Goal: Navigation & Orientation: Understand site structure

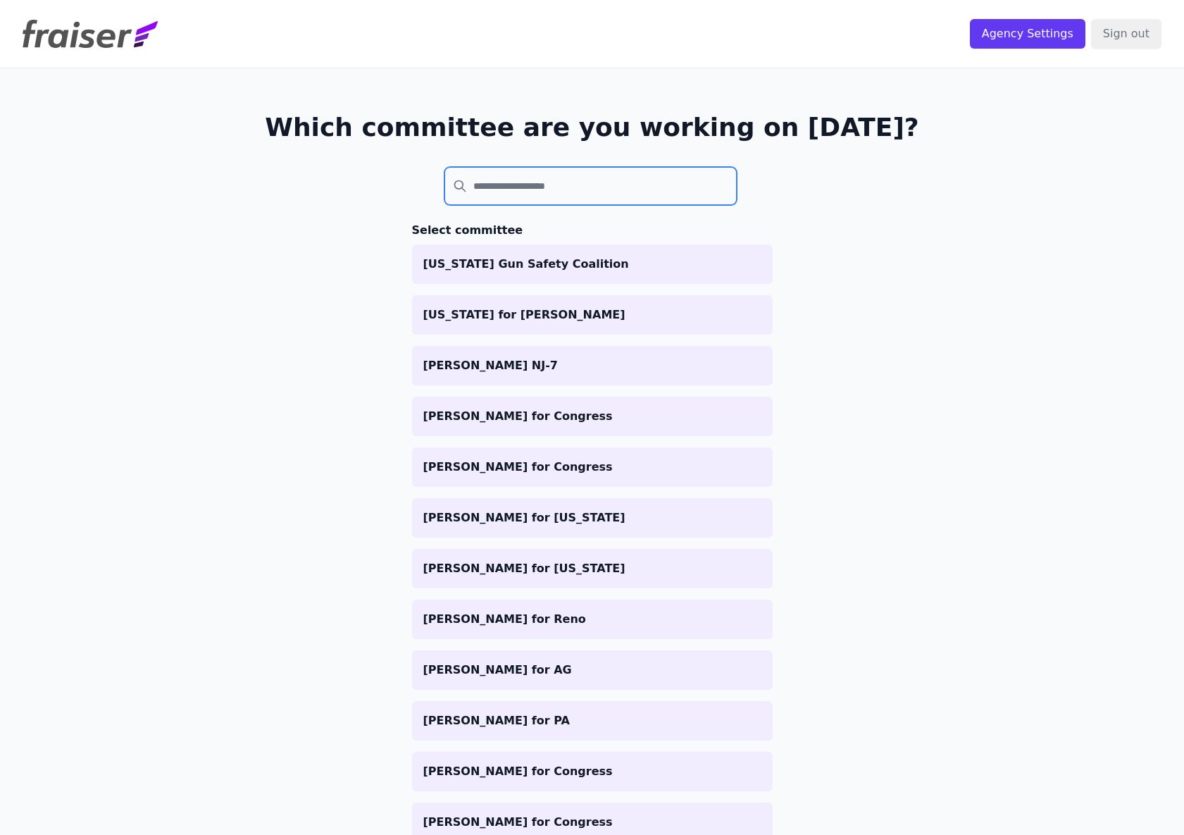
click at [529, 187] on input "search" at bounding box center [590, 186] width 293 height 38
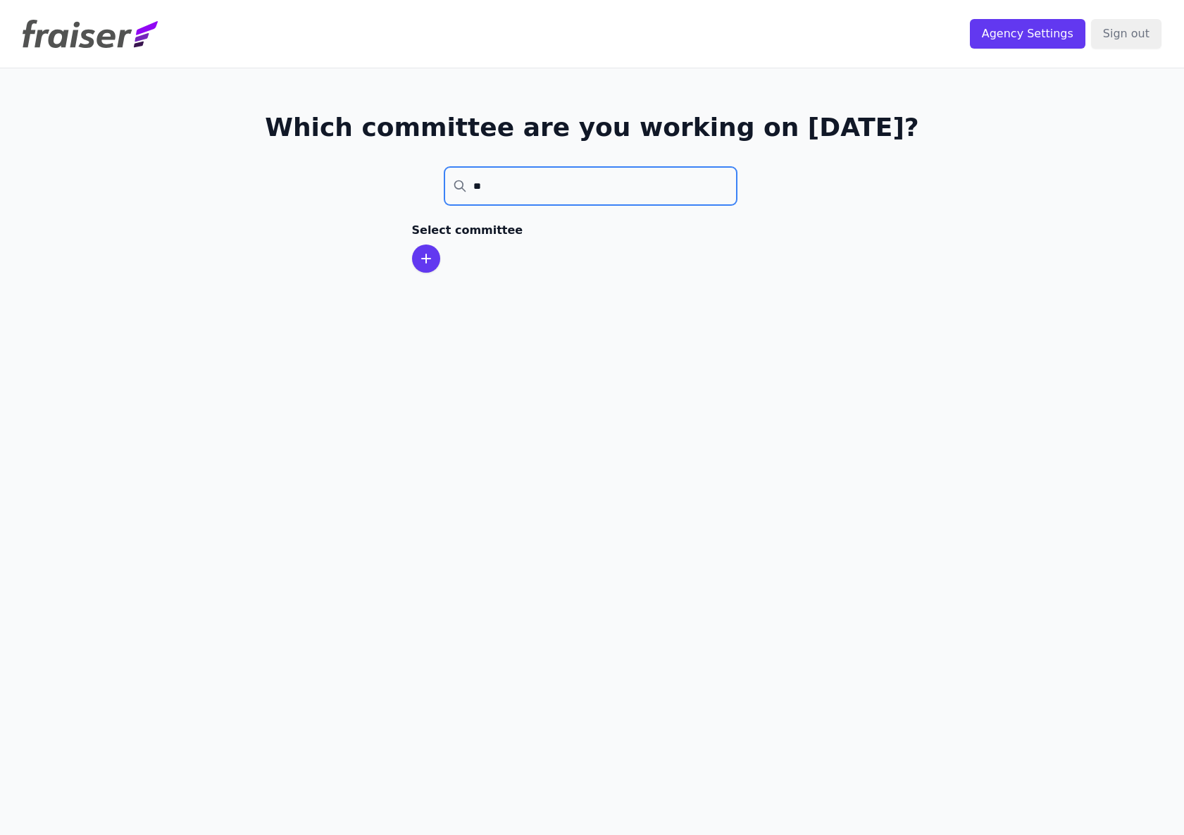
type input "*"
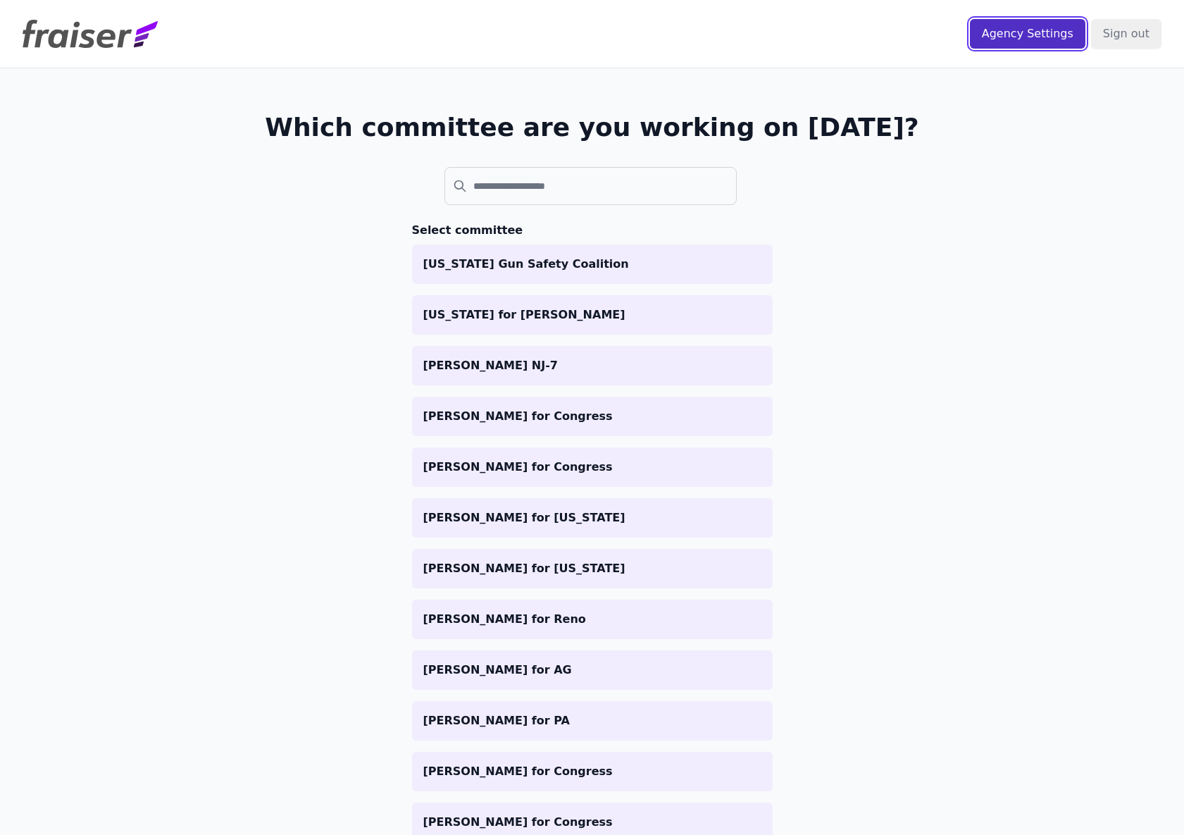
click at [1005, 37] on input "Agency Settings" at bounding box center [1028, 34] width 116 height 30
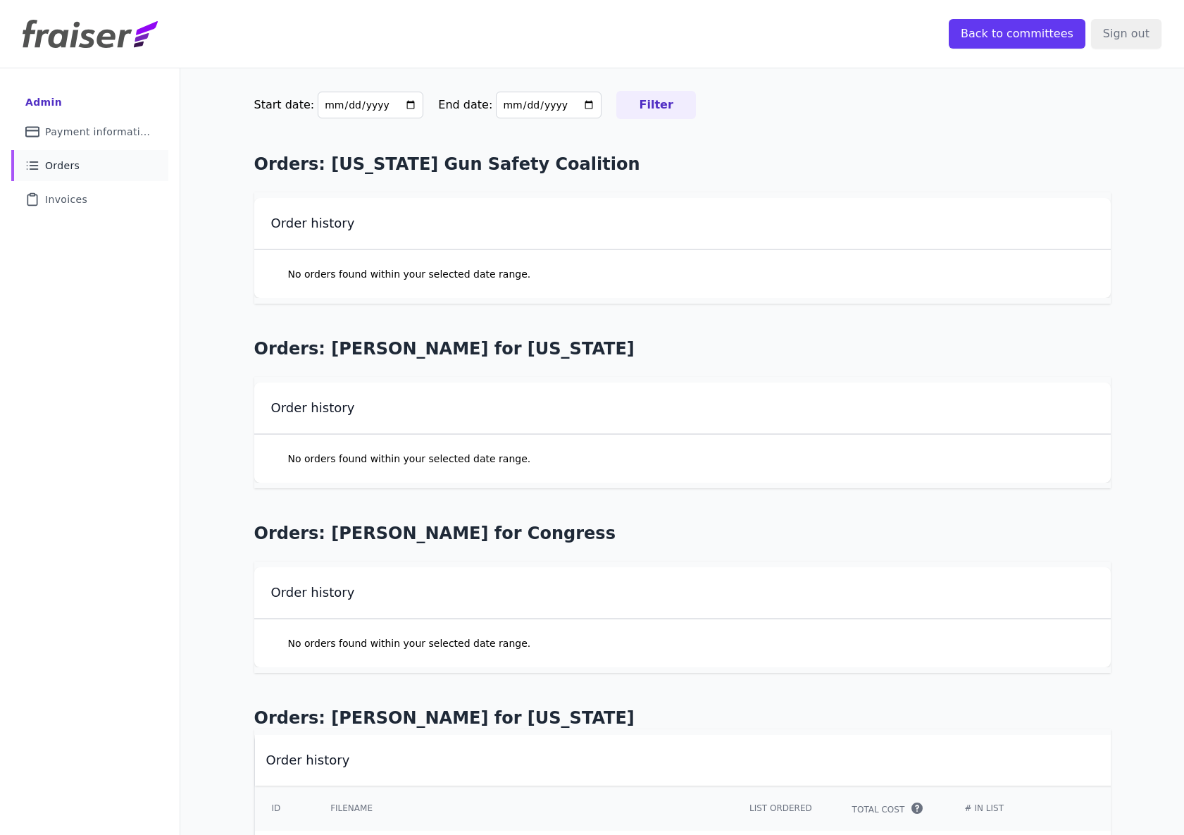
click at [82, 170] on link "List Icon Outline of bulleted list Orders" at bounding box center [89, 165] width 157 height 31
click at [72, 194] on span "Invoices" at bounding box center [66, 199] width 42 height 14
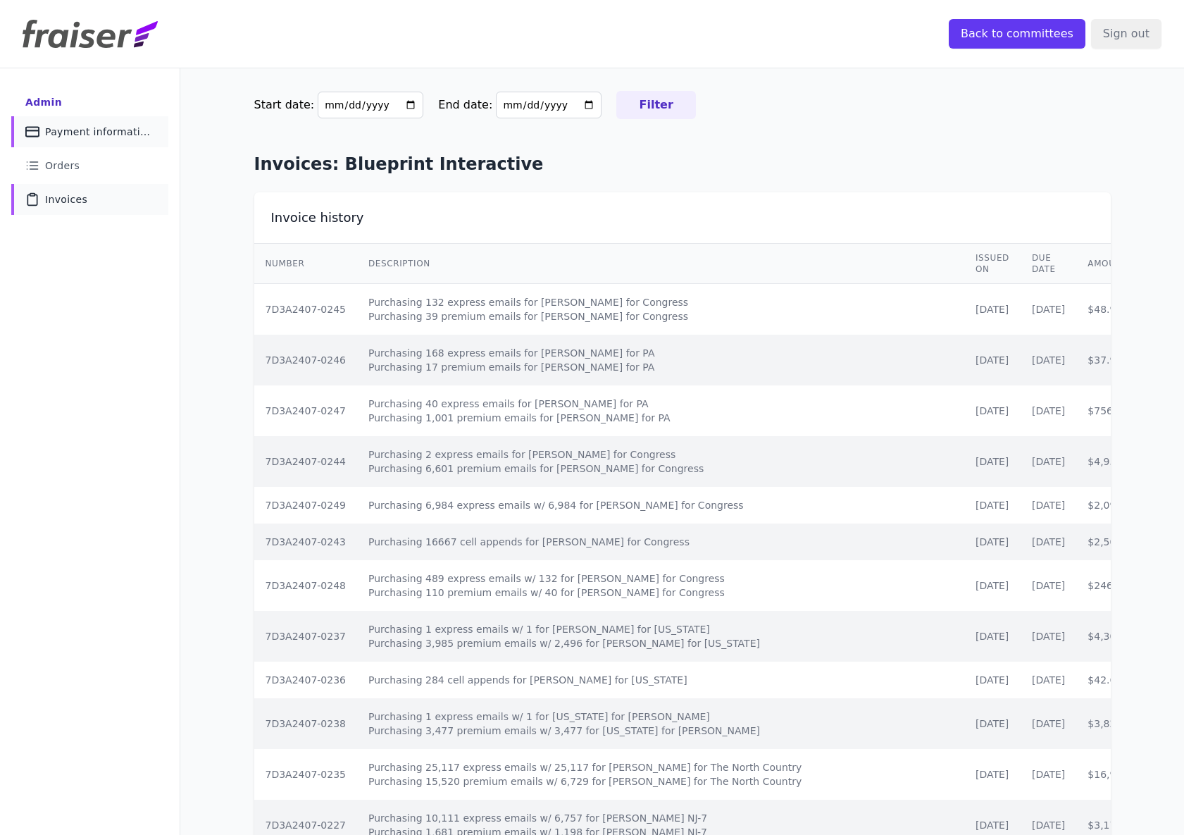
click at [111, 132] on span "Payment information" at bounding box center [98, 132] width 106 height 14
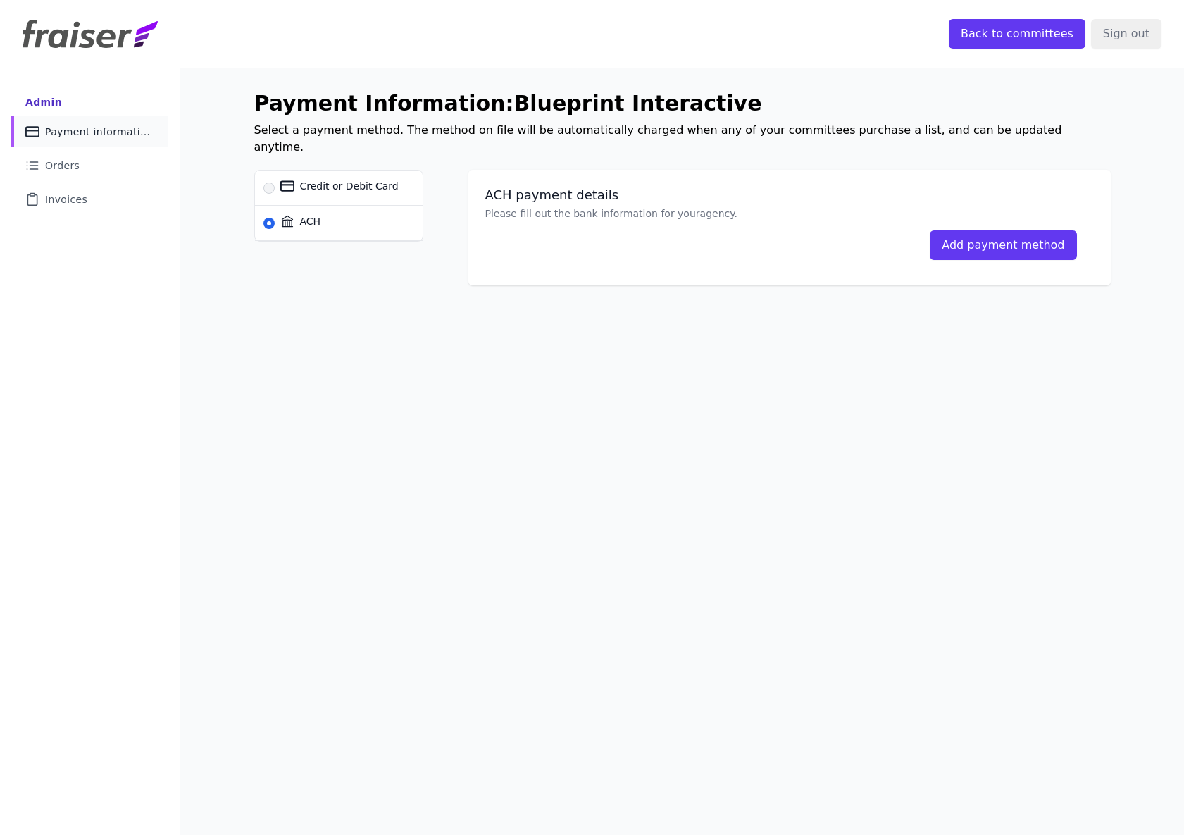
click at [104, 148] on ul "Admin Credit Card Icon Outline of a credit card Payment information List Icon O…" at bounding box center [89, 153] width 157 height 124
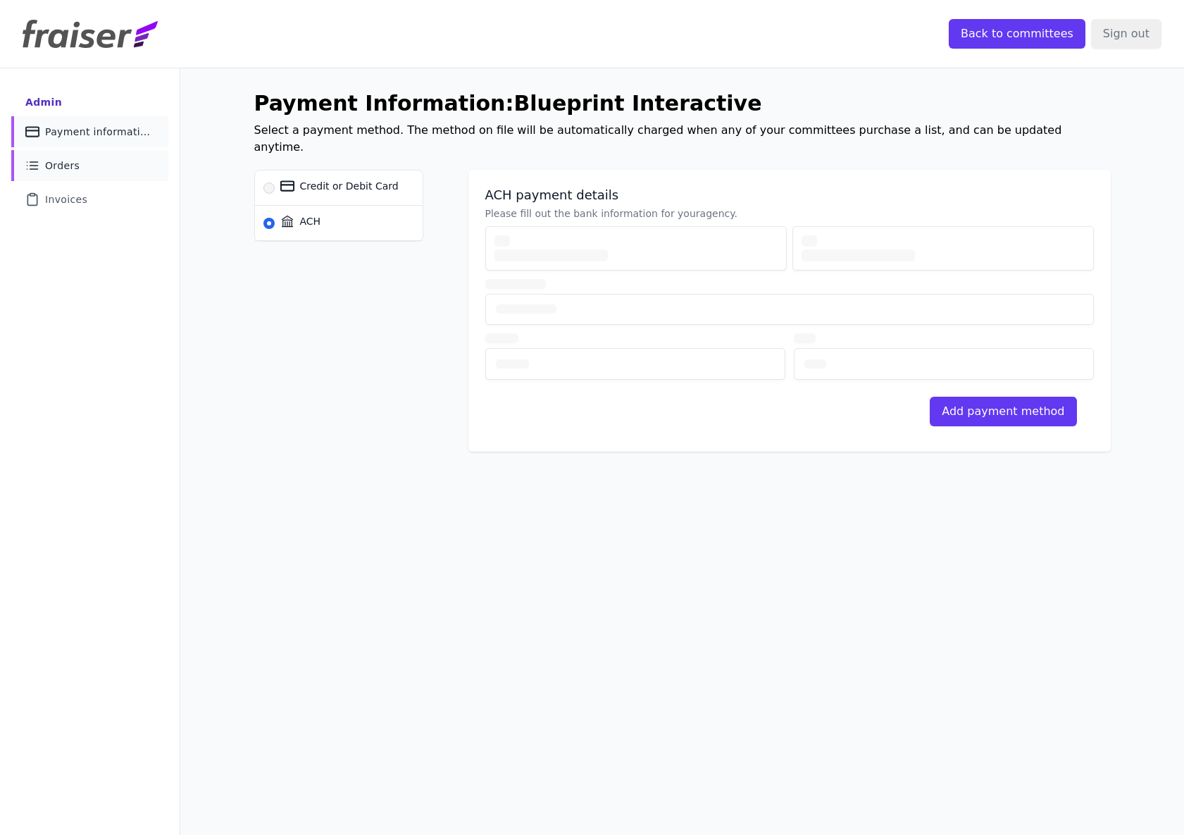
click at [86, 162] on link "List Icon Outline of bulleted list Orders" at bounding box center [89, 165] width 157 height 31
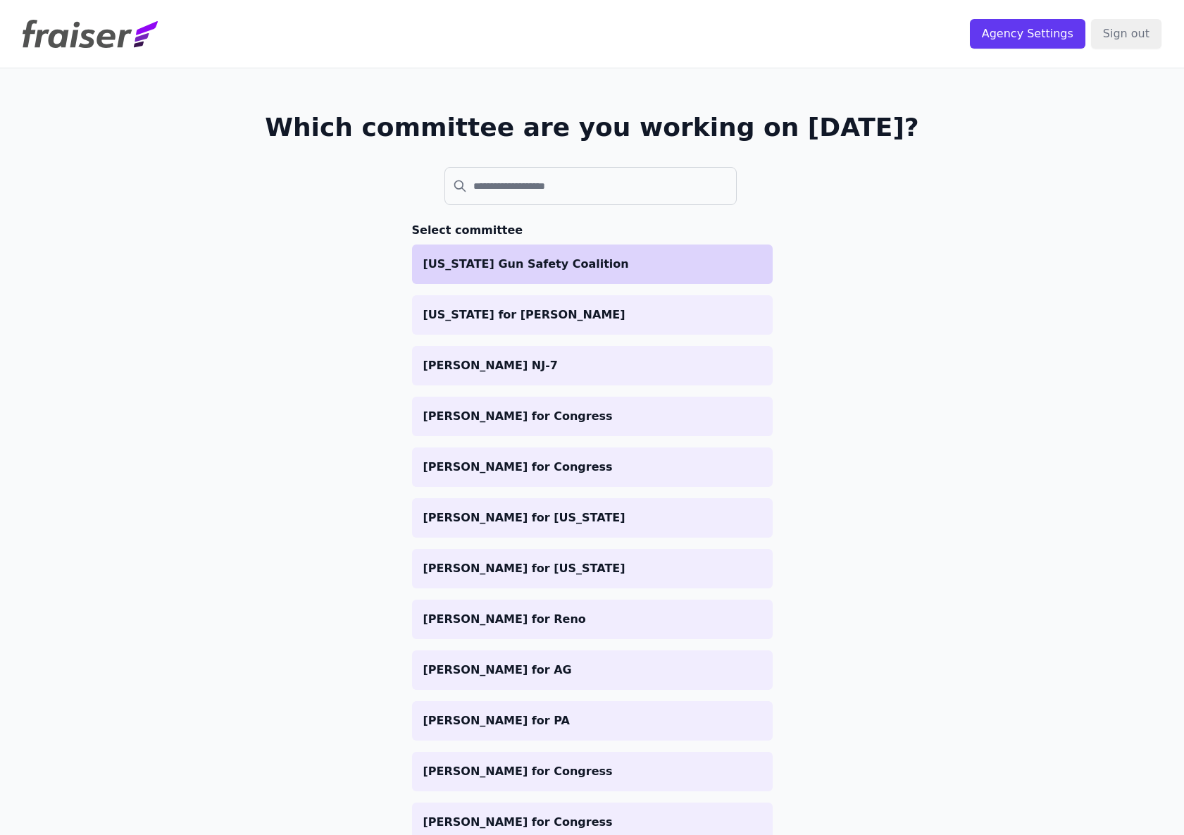
click at [474, 277] on li "[US_STATE] Gun Safety Coalition" at bounding box center [592, 263] width 361 height 39
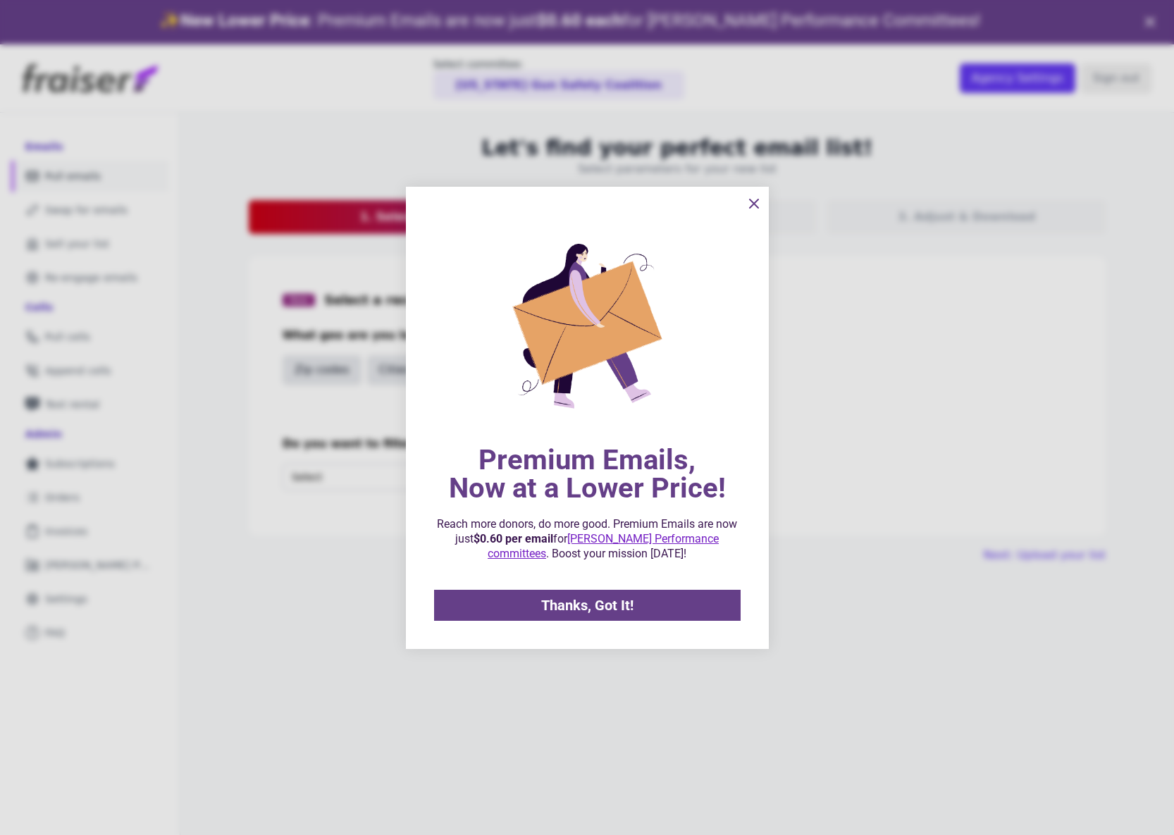
click at [68, 545] on div at bounding box center [587, 417] width 1174 height 835
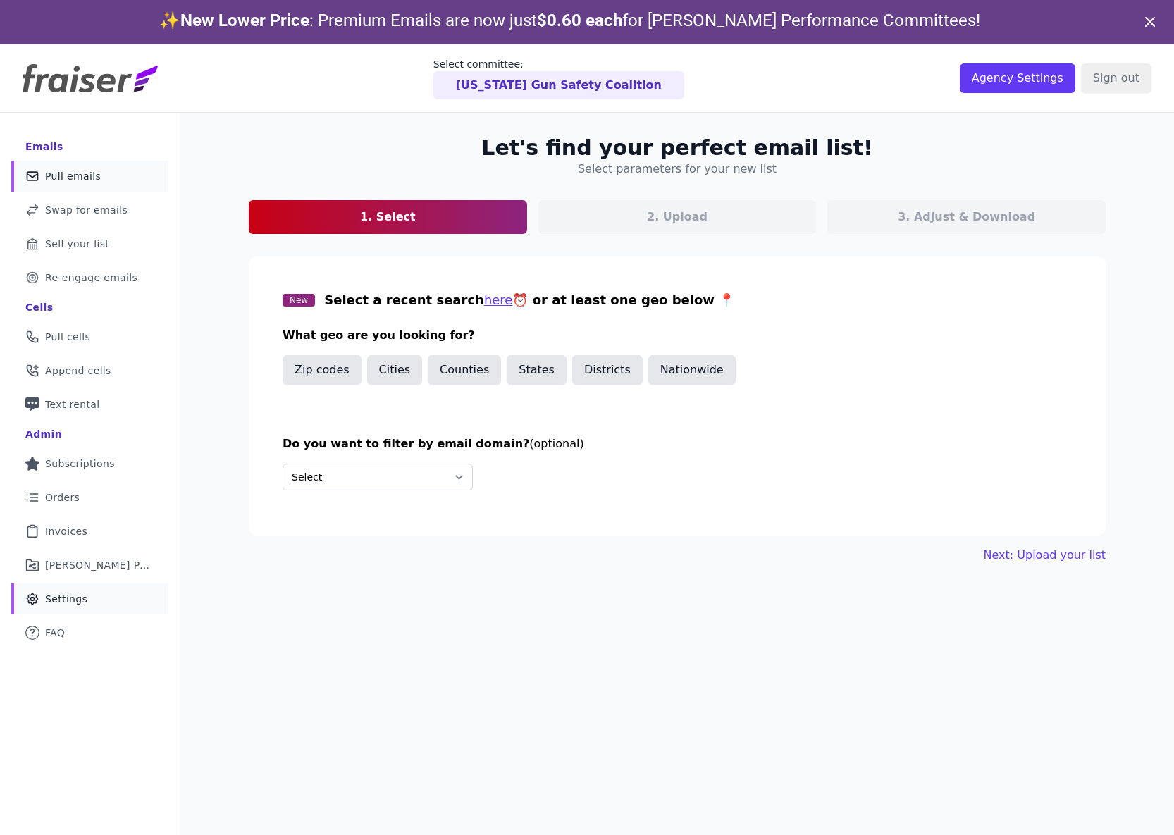
click at [79, 587] on link "Gear Icon Outline of a gear Settings" at bounding box center [89, 598] width 157 height 31
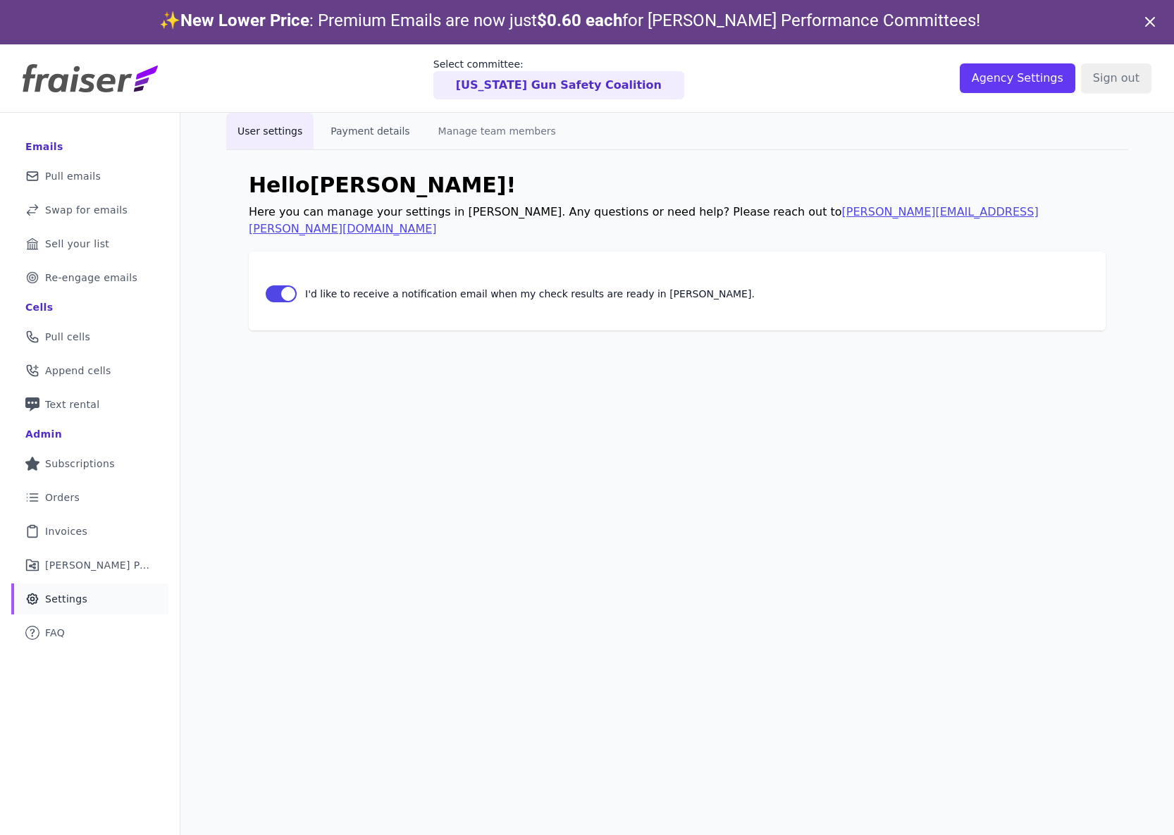
click at [362, 119] on button "Payment details" at bounding box center [369, 131] width 101 height 37
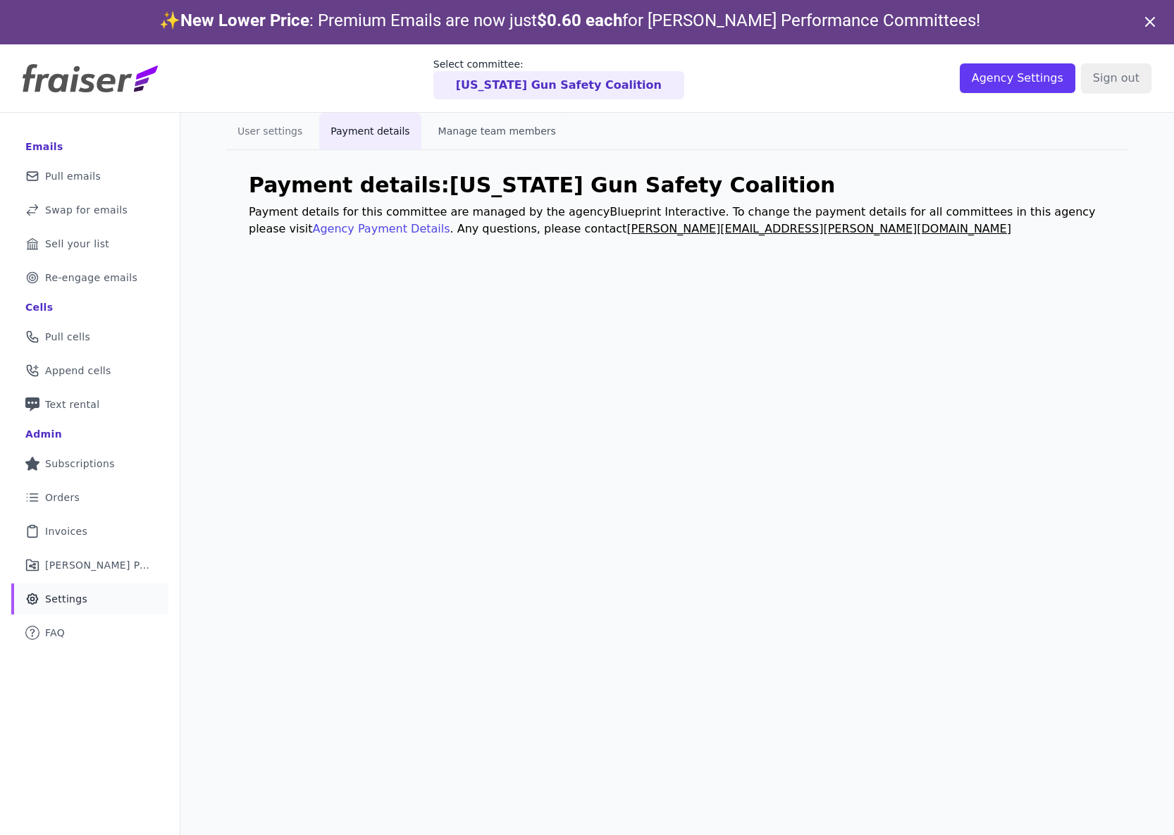
click at [467, 144] on button "Manage team members" at bounding box center [497, 131] width 140 height 37
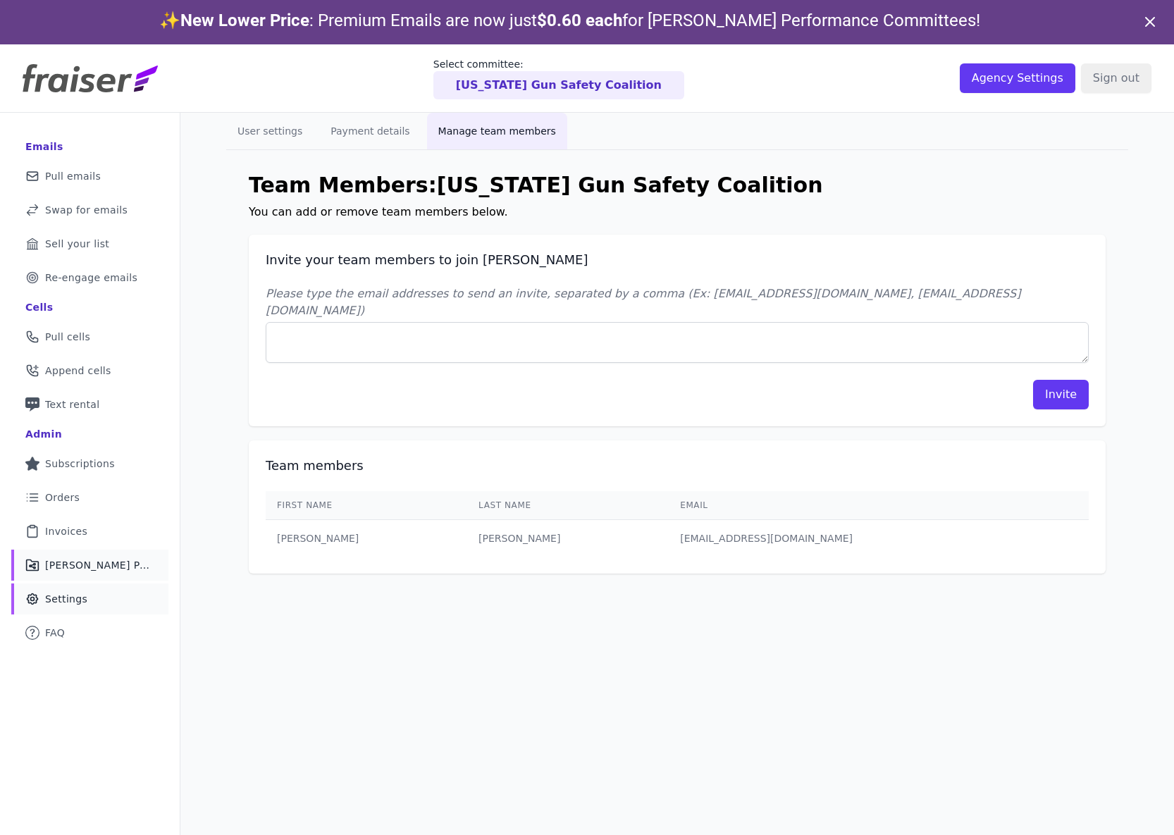
click at [106, 569] on span "[PERSON_NAME] Performance" at bounding box center [98, 565] width 106 height 14
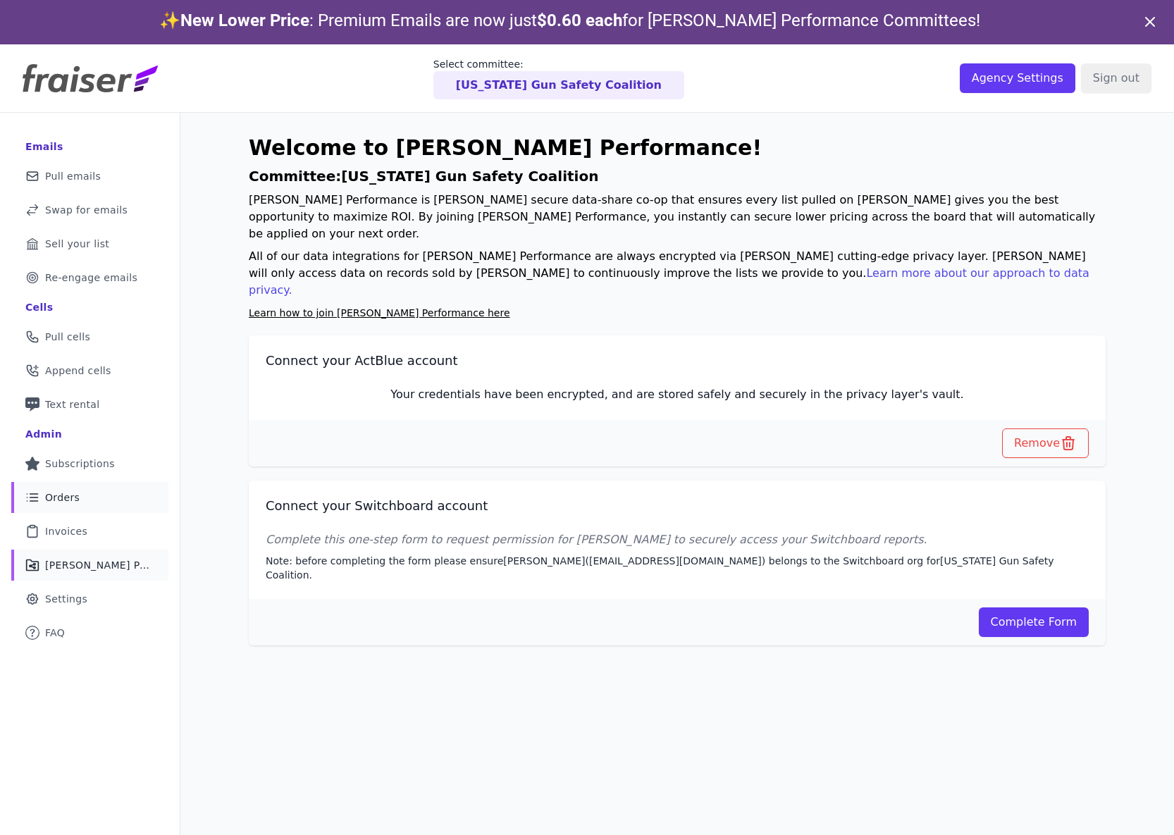
click at [87, 502] on link "List Icon Outline of bulleted list Orders" at bounding box center [89, 497] width 157 height 31
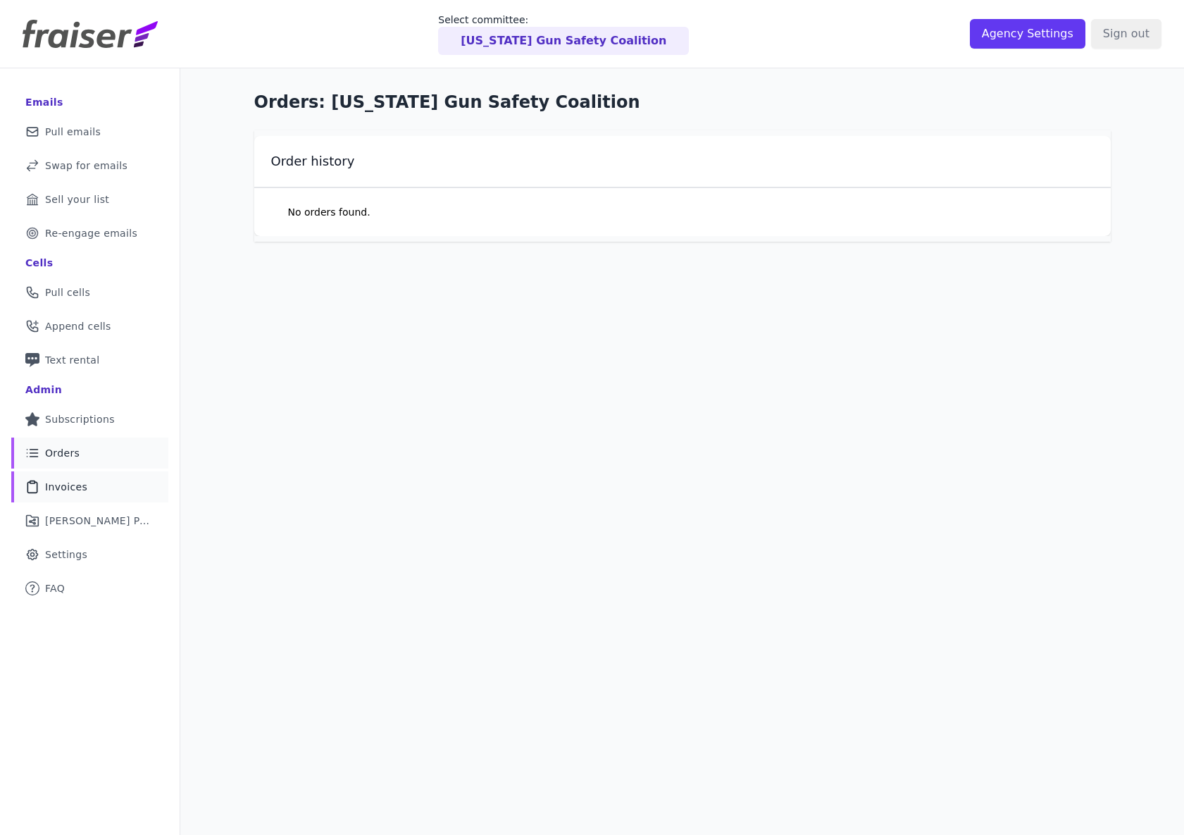
drag, startPoint x: 84, startPoint y: 512, endPoint x: 85, endPoint y: 505, distance: 7.1
click at [83, 512] on link "Share Icon Outline of a share [PERSON_NAME] Performance" at bounding box center [89, 520] width 157 height 31
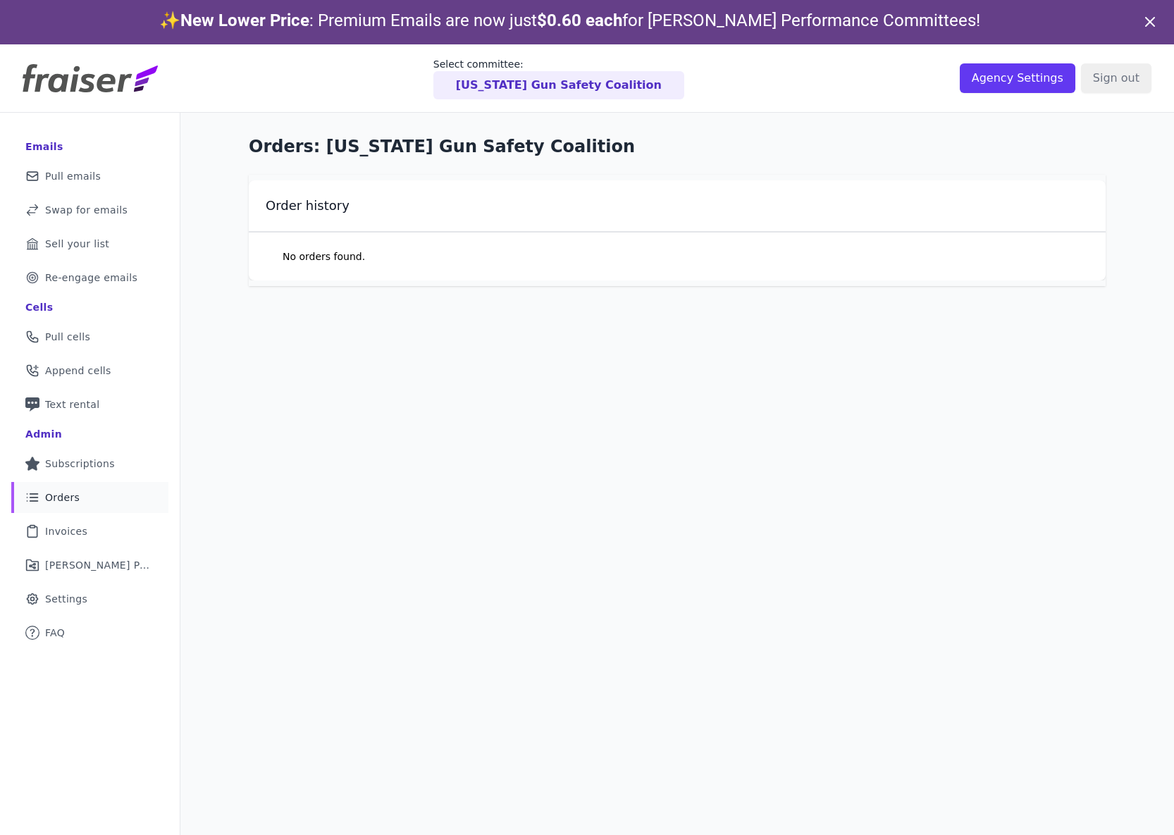
click at [85, 503] on link "List Icon Outline of bulleted list Orders" at bounding box center [89, 497] width 157 height 31
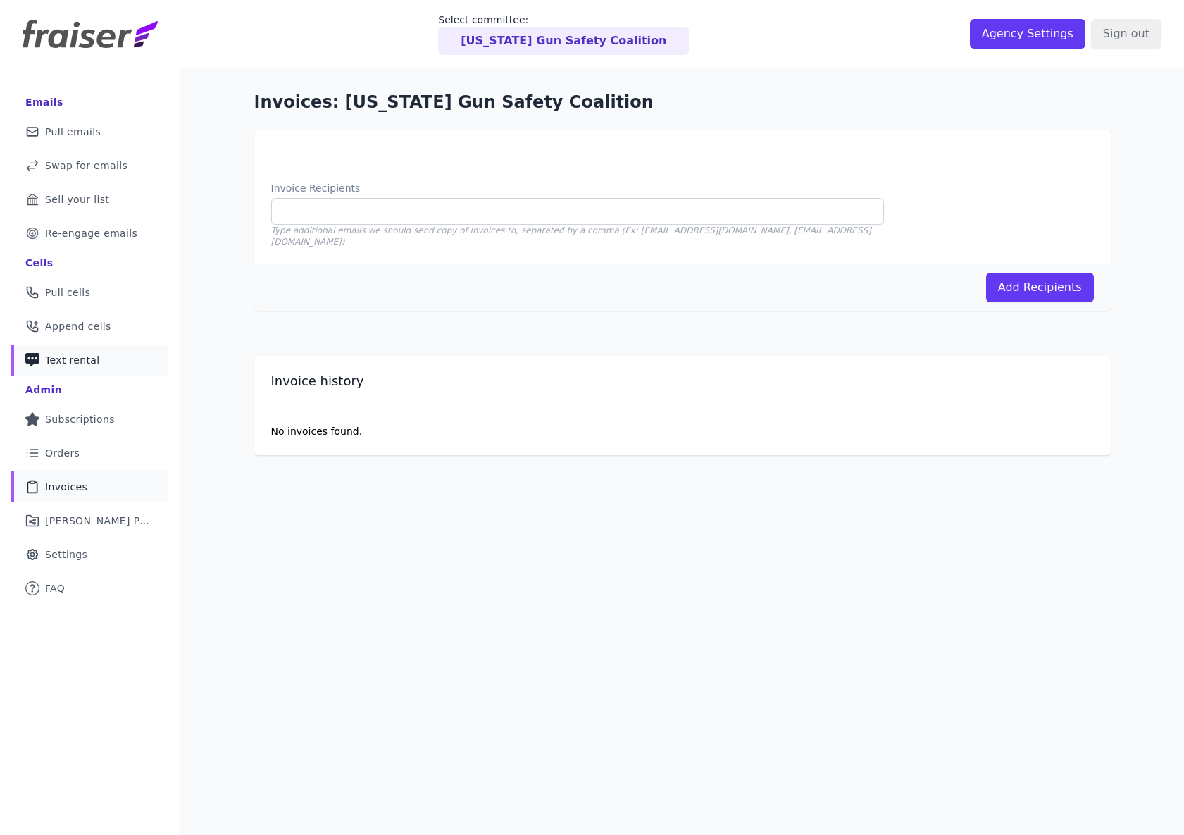
click at [109, 364] on link "Phone Icon with a plus sign Outline of a phone with a plus sign Text rental" at bounding box center [89, 359] width 157 height 31
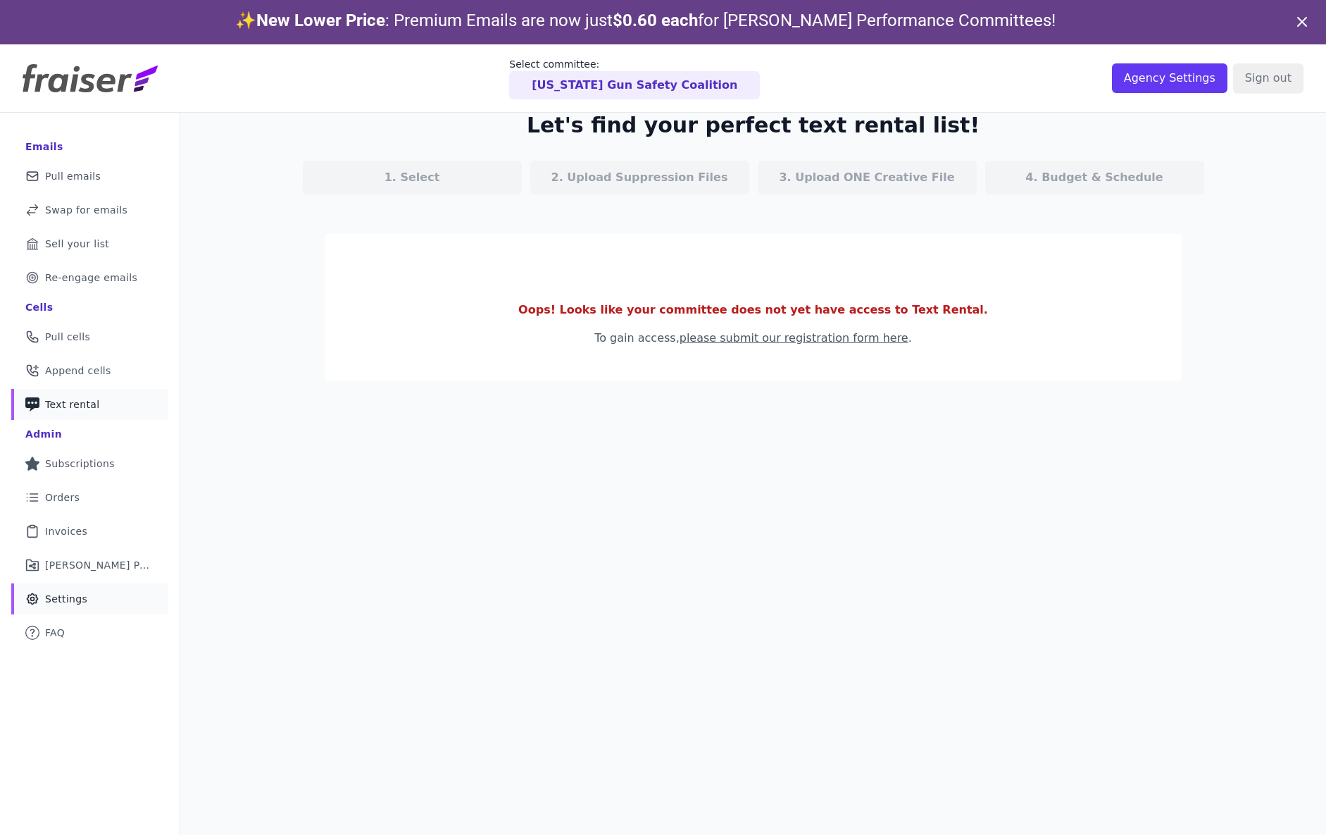
click at [118, 596] on link "Gear Icon Outline of a gear Settings" at bounding box center [89, 598] width 157 height 31
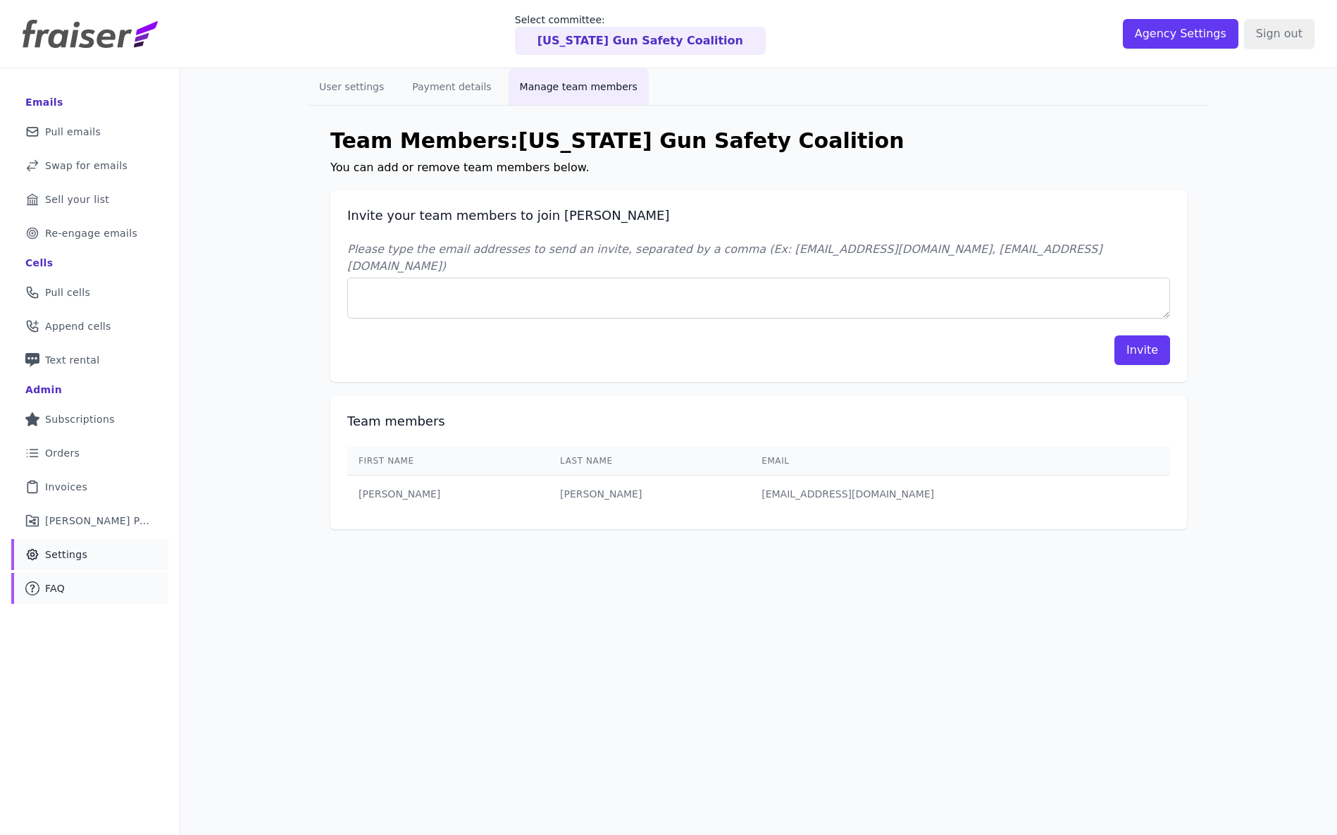
click at [63, 581] on span "FAQ" at bounding box center [55, 588] width 20 height 14
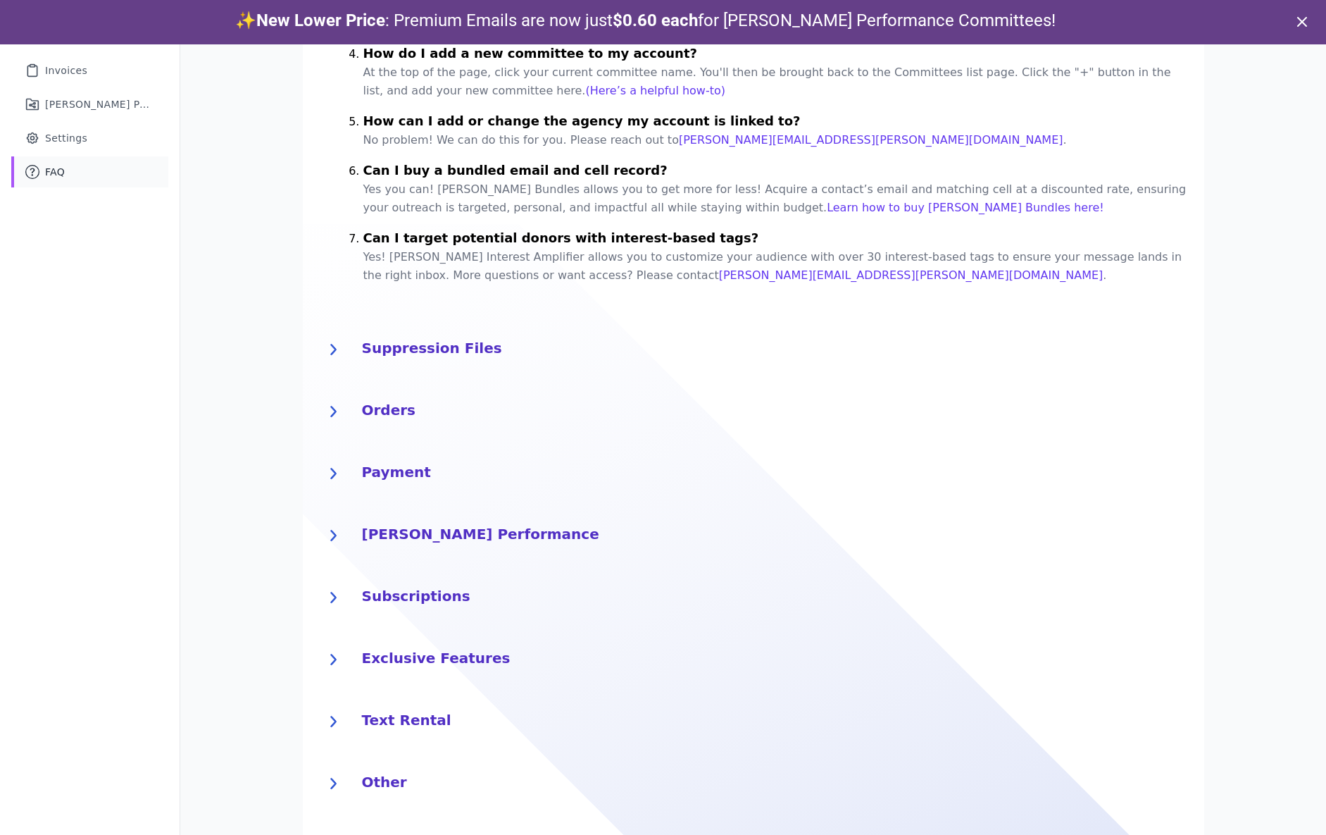
scroll to position [44, 0]
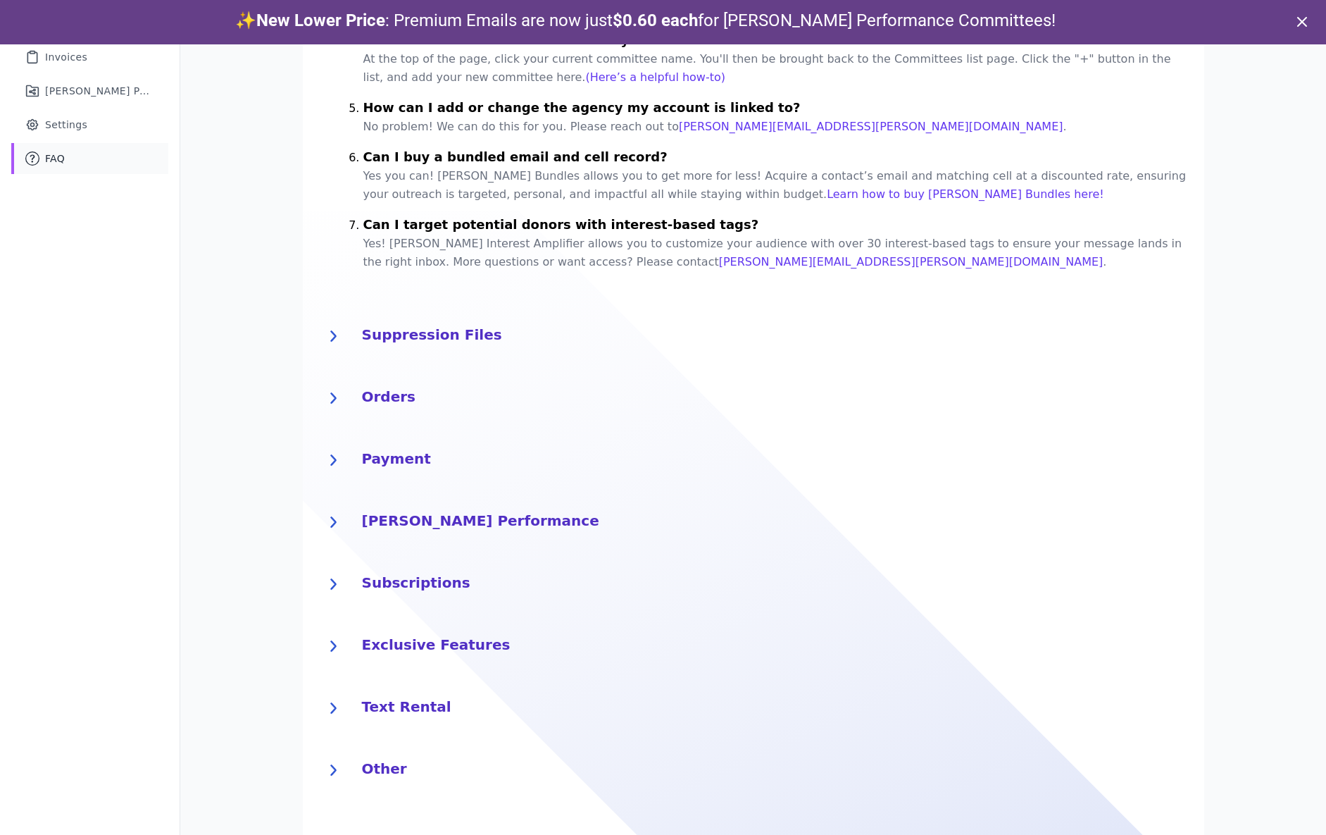
click at [373, 759] on h4 "Other" at bounding box center [775, 767] width 826 height 23
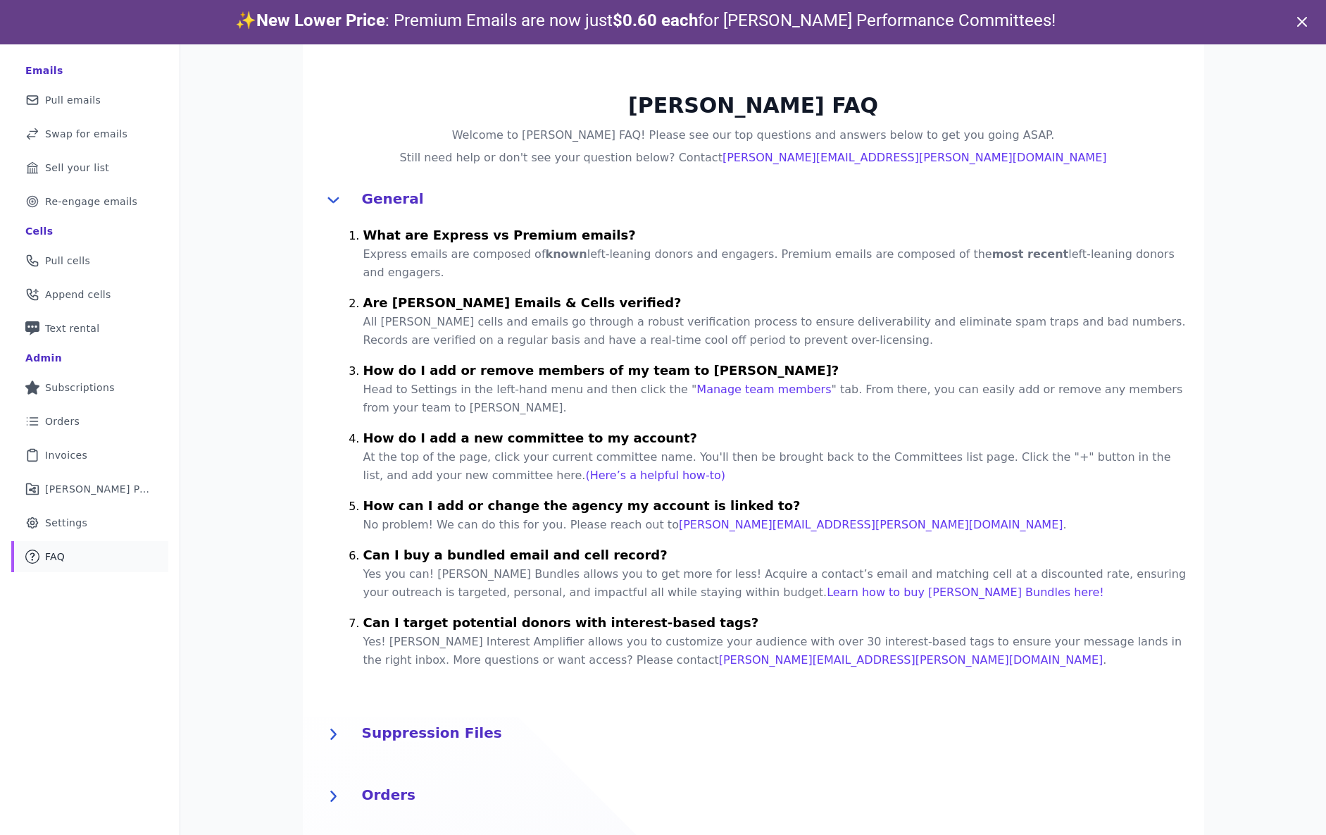
scroll to position [0, 0]
